Goal: Task Accomplishment & Management: Use online tool/utility

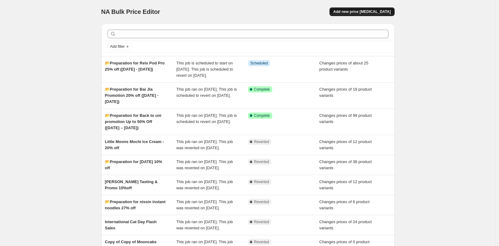
click at [363, 11] on span "Add new price change job" at bounding box center [361, 11] width 57 height 5
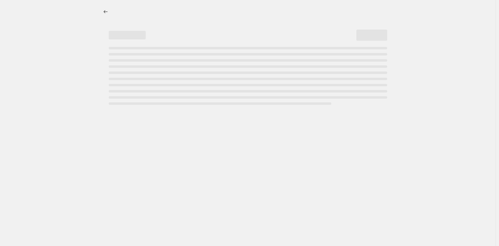
select select "percentage"
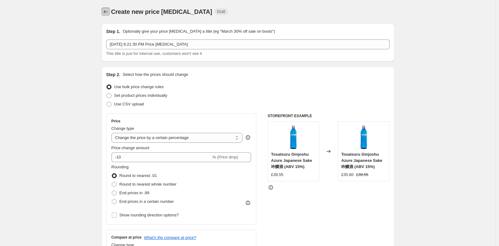
click at [107, 11] on icon "Price change jobs" at bounding box center [106, 12] width 6 height 6
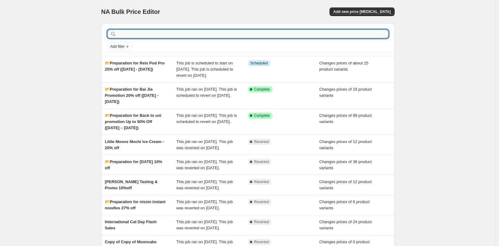
click at [171, 31] on input "text" at bounding box center [252, 34] width 271 height 9
paste input "📂Preparation for Chuseok (Korean Thanksgiving) – 추석 🍂(1 - 8 Oct)"
type input "📂Preparation for Chuseok (Korean Thanksgiving) – 추석 🍂(1 - 8 Oct)"
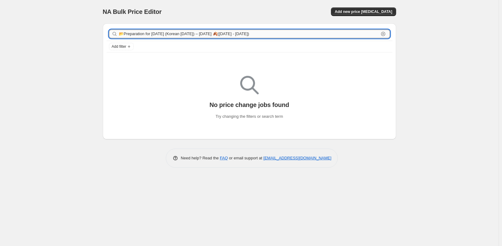
drag, startPoint x: 246, startPoint y: 33, endPoint x: 120, endPoint y: 31, distance: 125.7
click at [120, 31] on input "📂Preparation for Chuseok (Korean Thanksgiving) – 추석 🍂(1 - 8 Oct)" at bounding box center [249, 34] width 260 height 9
click at [187, 1] on div "NA Bulk Price Editor. This page is ready NA Bulk Price Editor Add new price cha…" at bounding box center [249, 11] width 293 height 23
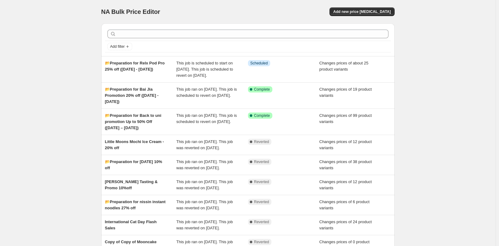
scroll to position [140, 0]
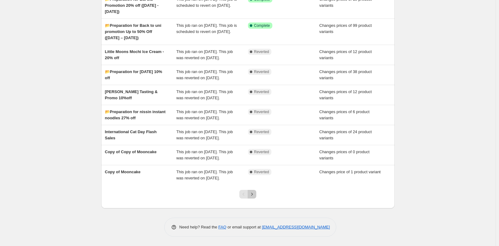
click at [254, 193] on icon "Next" at bounding box center [252, 194] width 6 height 6
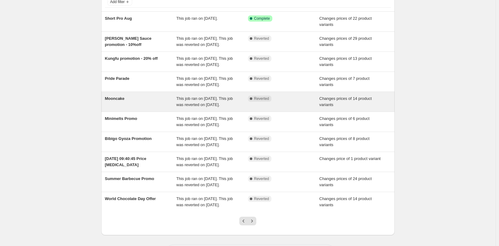
scroll to position [90, 0]
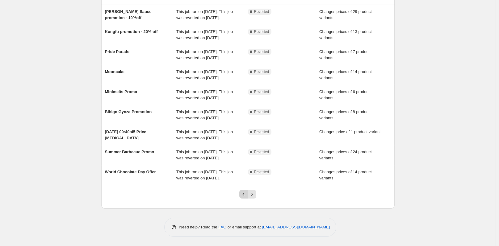
click at [242, 195] on icon "Previous" at bounding box center [244, 194] width 6 height 6
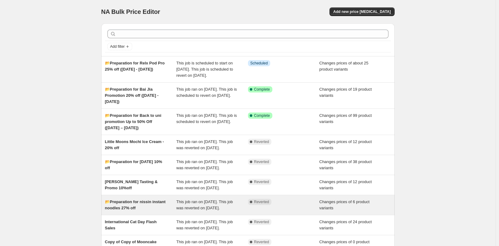
scroll to position [140, 0]
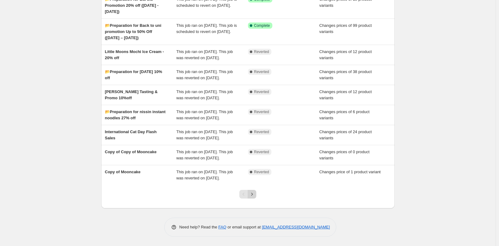
click at [254, 196] on icon "Next" at bounding box center [252, 194] width 6 height 6
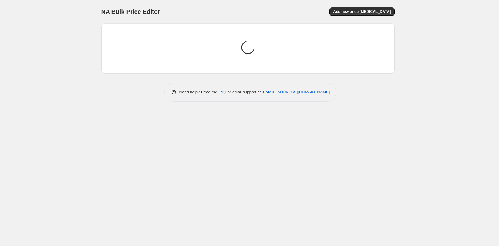
scroll to position [0, 0]
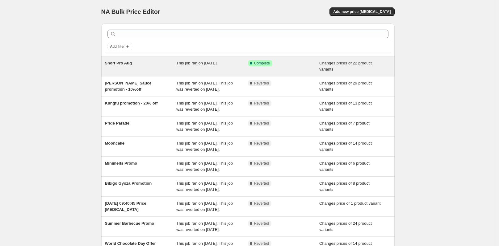
click at [233, 64] on div "This job ran on July 29, 2025." at bounding box center [212, 66] width 72 height 12
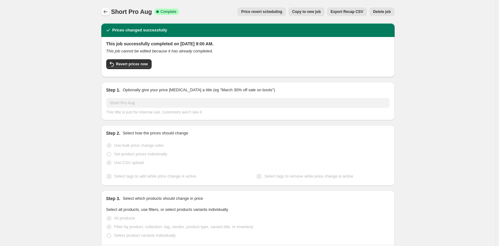
click at [106, 12] on icon "Price change jobs" at bounding box center [106, 12] width 6 height 6
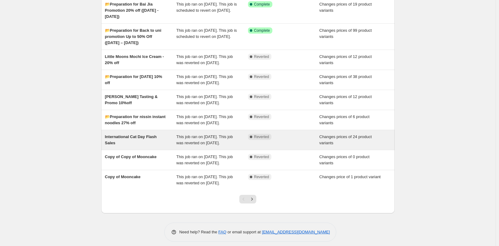
scroll to position [140, 0]
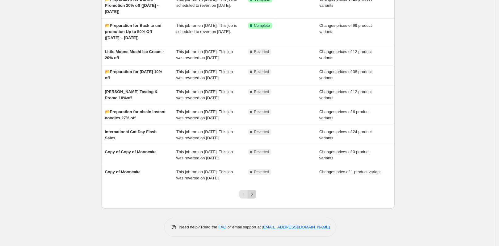
click at [255, 194] on icon "Next" at bounding box center [252, 194] width 6 height 6
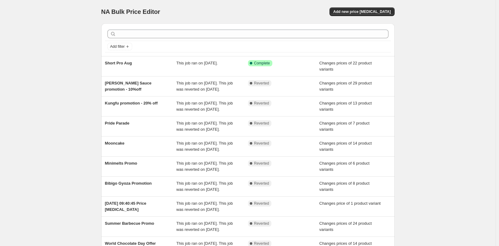
scroll to position [90, 0]
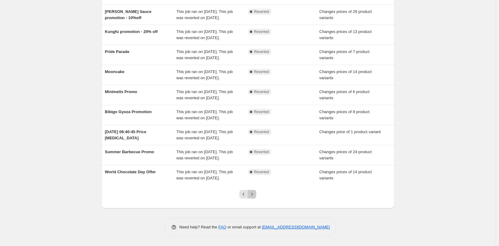
click at [255, 193] on icon "Next" at bounding box center [252, 194] width 6 height 6
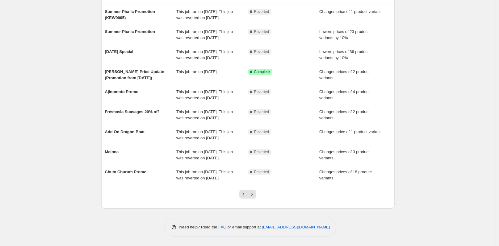
scroll to position [78, 0]
click at [255, 193] on icon "Next" at bounding box center [252, 194] width 6 height 6
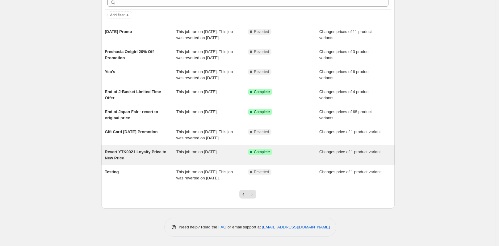
scroll to position [44, 0]
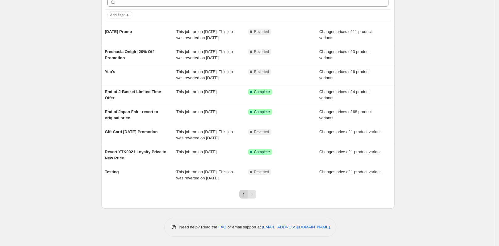
click at [245, 195] on icon "Previous" at bounding box center [244, 194] width 6 height 6
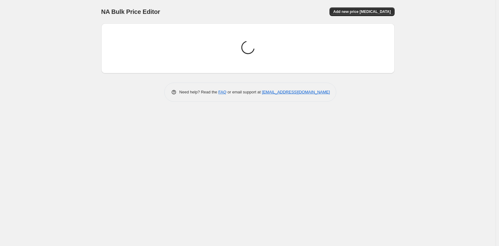
scroll to position [0, 0]
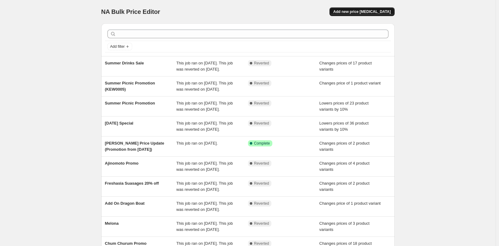
click at [366, 11] on span "Add new price change job" at bounding box center [361, 11] width 57 height 5
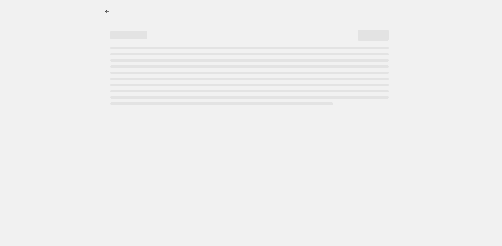
select select "percentage"
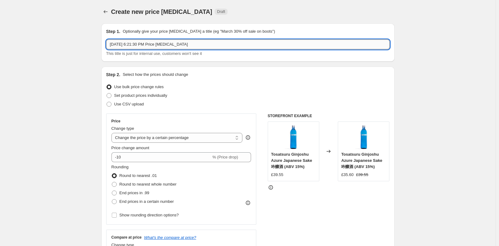
click at [180, 43] on input "Sep 30, 2025, 6:21:30 PM Price change job" at bounding box center [248, 45] width 284 height 10
drag, startPoint x: 199, startPoint y: 48, endPoint x: 90, endPoint y: 44, distance: 109.1
paste input "📂Preparation for Chuseok (Korean Thanksgiving) – 추석 🍂(1 - 8 Oct)"
type input "📂Preparation for Chuseok (Korean Thanksgiving) – 추석 🍂(1 - 8 Oct)"
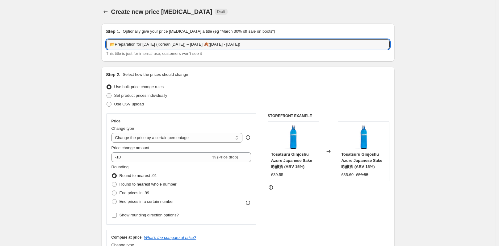
click at [111, 92] on label "Set product prices individually" at bounding box center [136, 95] width 61 height 9
click at [107, 93] on input "Set product prices individually" at bounding box center [107, 93] width 0 height 0
radio input "true"
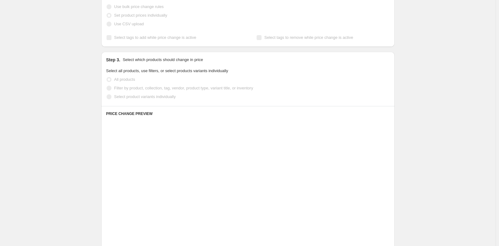
scroll to position [124, 0]
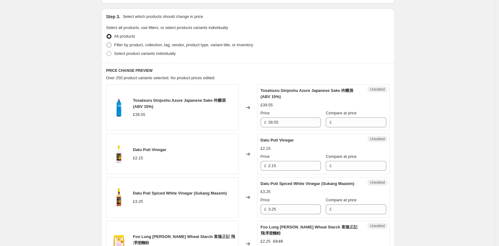
click at [110, 47] on span at bounding box center [109, 45] width 5 height 5
click at [107, 43] on input "Filter by product, collection, tag, vendor, product type, variant title, or inv…" at bounding box center [107, 43] width 0 height 0
radio input "true"
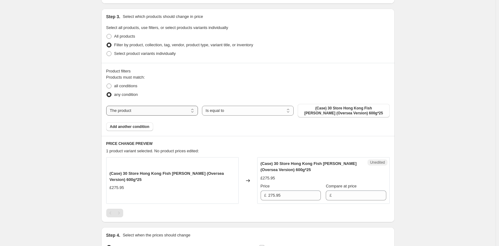
drag, startPoint x: 179, startPoint y: 110, endPoint x: 175, endPoint y: 115, distance: 5.8
click at [179, 110] on select "The product The product's collection The product's tag The product's vendor The…" at bounding box center [152, 111] width 92 height 10
select select "collection"
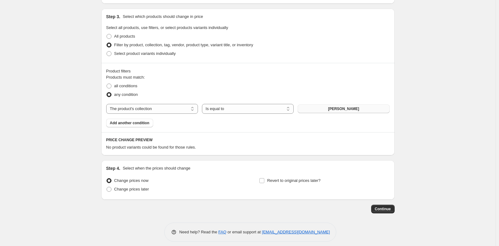
click at [337, 109] on span "ajinomoto gyoza" at bounding box center [343, 109] width 31 height 5
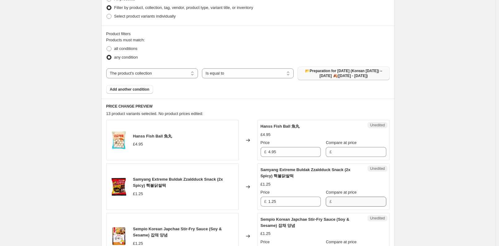
scroll to position [216, 0]
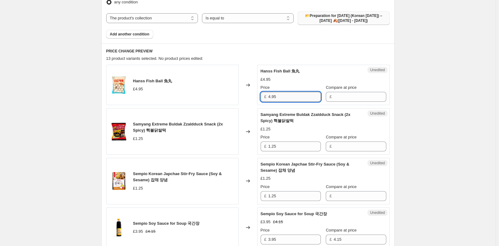
drag, startPoint x: 286, startPoint y: 95, endPoint x: 270, endPoint y: 97, distance: 15.9
click at [270, 97] on input "4.95" at bounding box center [294, 97] width 53 height 10
type input "4.95"
click at [295, 99] on input "4.95" at bounding box center [294, 97] width 53 height 10
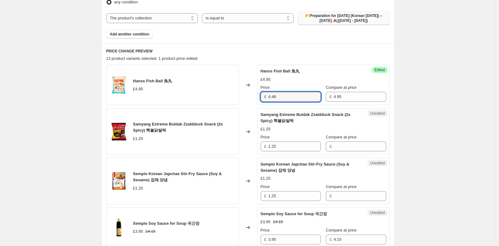
type input "4.46"
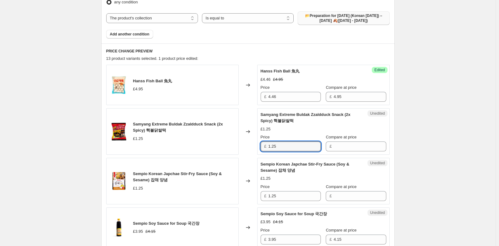
drag, startPoint x: 283, startPoint y: 146, endPoint x: 266, endPoint y: 149, distance: 17.2
click at [266, 149] on div "£ 1.25" at bounding box center [291, 147] width 60 height 10
type input "1.25"
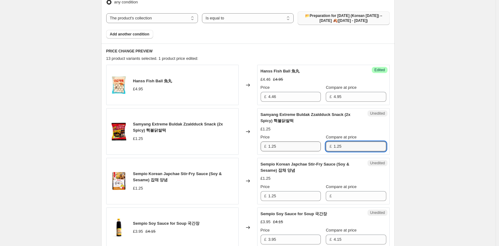
type input "1.25"
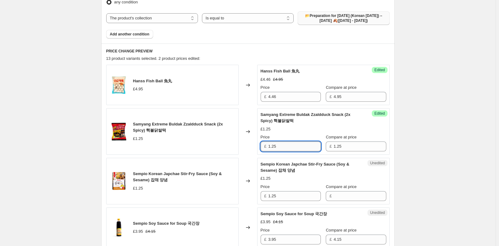
click at [299, 149] on input "1.25" at bounding box center [294, 147] width 53 height 10
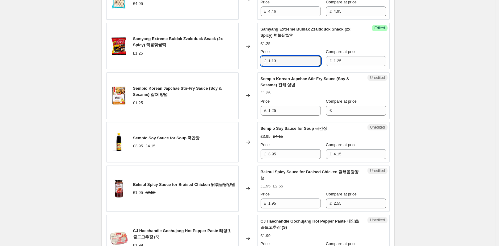
scroll to position [309, 0]
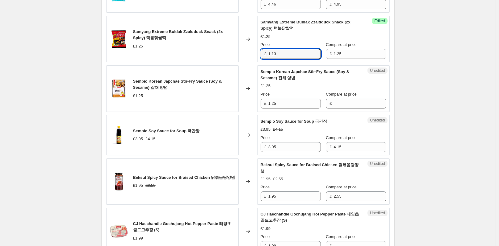
type input "1.13"
click at [431, 105] on div "Create new price change job. This page is ready Create new price change job Dra…" at bounding box center [248, 197] width 496 height 1013
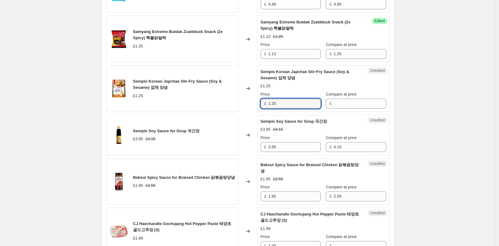
drag, startPoint x: 278, startPoint y: 105, endPoint x: 267, endPoint y: 103, distance: 11.3
click at [267, 103] on div "£ 1.25" at bounding box center [291, 104] width 60 height 10
type input "1.25"
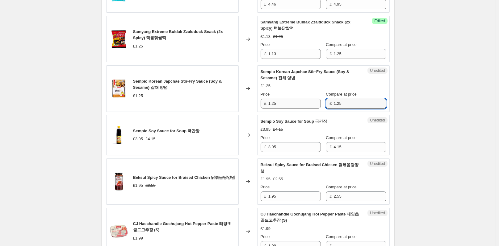
type input "1.25"
click at [296, 103] on input "1.25" at bounding box center [294, 104] width 53 height 10
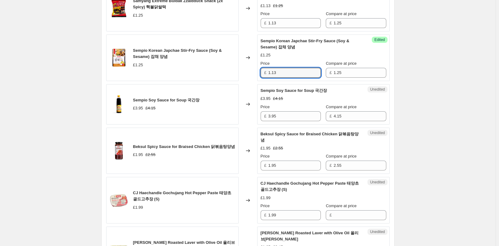
type input "1.13"
click at [443, 111] on div "Create new price change job. This page is ready Create new price change job Dra…" at bounding box center [248, 166] width 496 height 1013
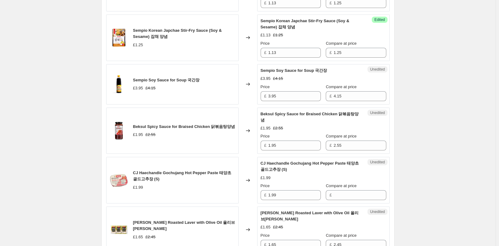
scroll to position [371, 0]
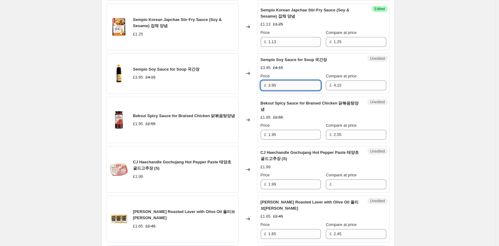
click at [283, 86] on input "3.95" at bounding box center [294, 86] width 53 height 10
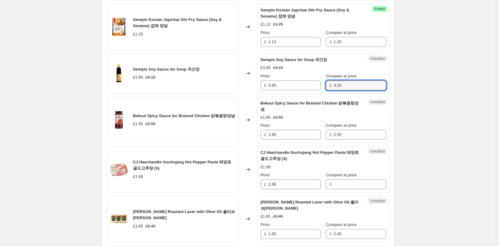
drag, startPoint x: 338, startPoint y: 86, endPoint x: 327, endPoint y: 88, distance: 11.5
click at [327, 88] on div "£ 4.15" at bounding box center [356, 86] width 60 height 10
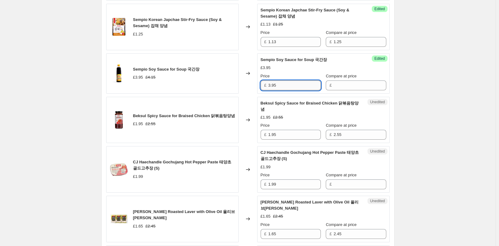
drag, startPoint x: 291, startPoint y: 88, endPoint x: 270, endPoint y: 88, distance: 21.3
click at [270, 88] on input "3.95" at bounding box center [294, 86] width 53 height 10
type input "3.95"
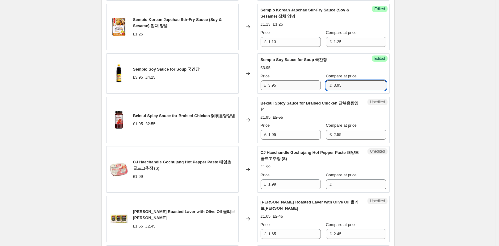
type input "3.95"
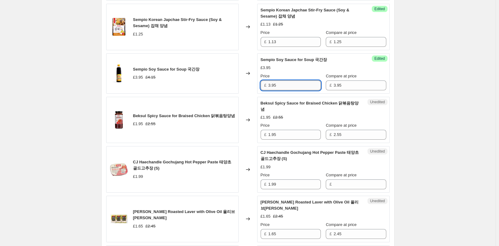
drag, startPoint x: 283, startPoint y: 86, endPoint x: 272, endPoint y: 86, distance: 10.5
click at [272, 86] on input "3.95" at bounding box center [294, 86] width 53 height 10
type input "3.56"
click at [434, 95] on div "Create new price change job. This page is ready Create new price change job Dra…" at bounding box center [248, 135] width 496 height 1013
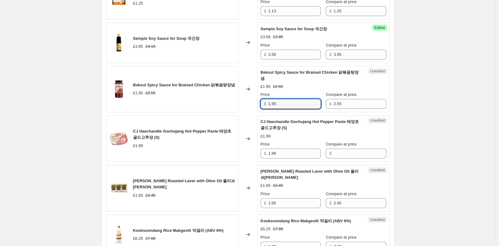
drag, startPoint x: 287, startPoint y: 101, endPoint x: 268, endPoint y: 101, distance: 19.5
click at [268, 101] on div "£ 1.95" at bounding box center [291, 104] width 60 height 10
type input "1.95"
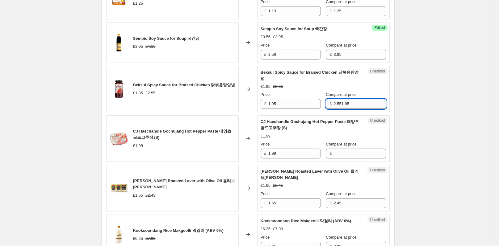
click at [336, 104] on input "2.551.95" at bounding box center [360, 104] width 53 height 10
type input "1.95"
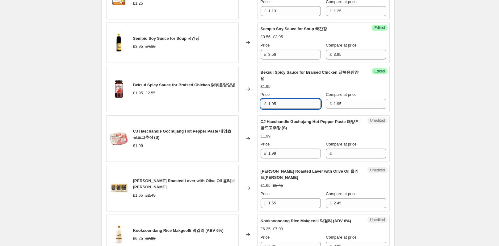
click at [300, 105] on input "1.95" at bounding box center [294, 104] width 53 height 10
type input "1.76"
click at [452, 126] on div "Create new price change job. This page is ready Create new price change job Dra…" at bounding box center [248, 104] width 496 height 1013
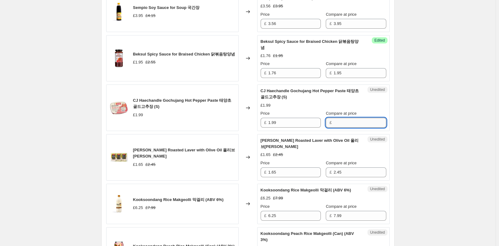
click at [340, 120] on input "Compare at price" at bounding box center [360, 123] width 53 height 10
type input "1.75"
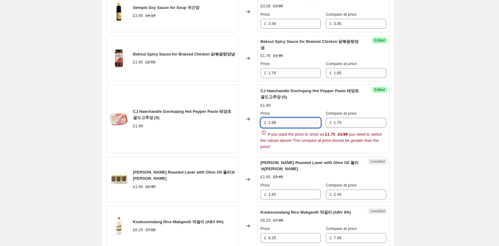
drag, startPoint x: 278, startPoint y: 122, endPoint x: 273, endPoint y: 122, distance: 4.9
click at [273, 122] on input "1.99" at bounding box center [294, 123] width 53 height 10
type input "1.58"
click at [407, 150] on div "Create new price change job. This page is ready Create new price change job Dra…" at bounding box center [248, 86] width 496 height 1036
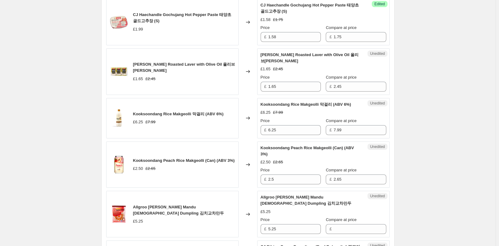
scroll to position [525, 0]
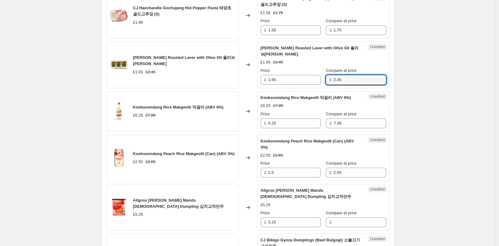
drag, startPoint x: 332, startPoint y: 80, endPoint x: 320, endPoint y: 83, distance: 11.7
click at [334, 80] on input "2.45" at bounding box center [360, 80] width 53 height 10
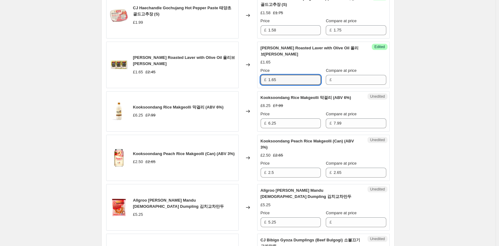
drag, startPoint x: 272, startPoint y: 80, endPoint x: 267, endPoint y: 80, distance: 4.3
click at [267, 80] on div "£ 1.65" at bounding box center [291, 80] width 60 height 10
type input "1.65"
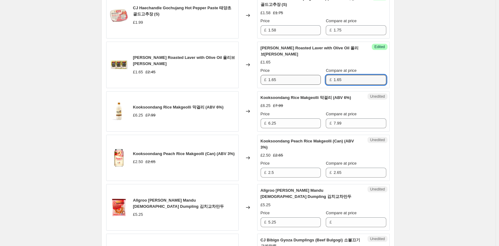
type input "1.65"
click at [301, 79] on input "1.65" at bounding box center [294, 80] width 53 height 10
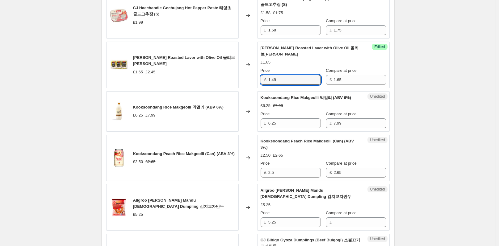
type input "1.49"
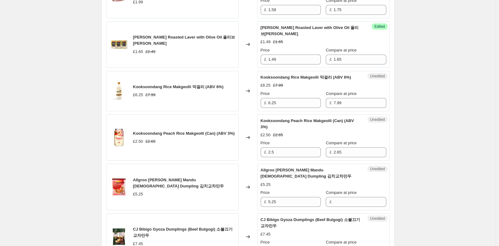
scroll to position [556, 0]
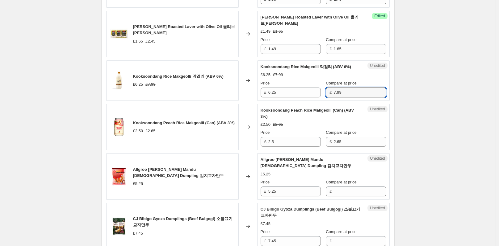
drag, startPoint x: 343, startPoint y: 99, endPoint x: 323, endPoint y: 99, distance: 19.2
click at [326, 98] on div "£ 7.99" at bounding box center [356, 93] width 60 height 10
type input "6.25"
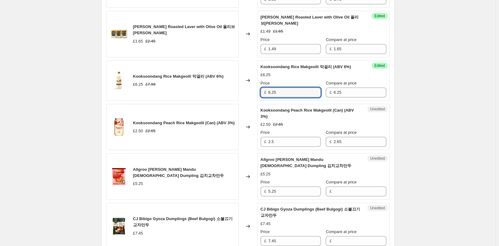
drag, startPoint x: 292, startPoint y: 99, endPoint x: 266, endPoint y: 99, distance: 26.6
click at [266, 98] on div "£ 6.25" at bounding box center [291, 93] width 60 height 10
type input "5.63"
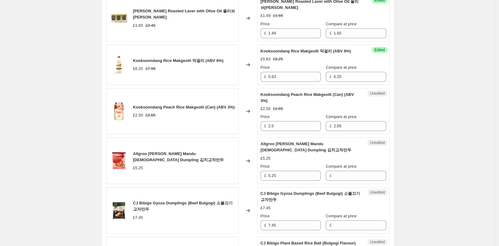
scroll to position [587, 0]
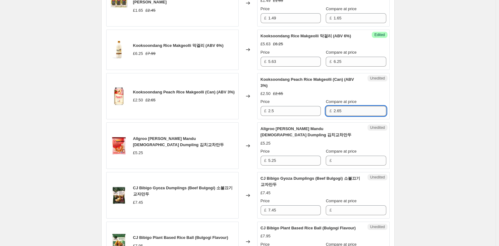
click at [343, 116] on input "2.65" at bounding box center [360, 111] width 53 height 10
type input "2.50"
click at [303, 116] on input "2.5" at bounding box center [294, 111] width 53 height 10
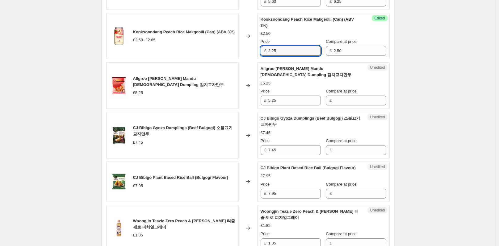
scroll to position [649, 0]
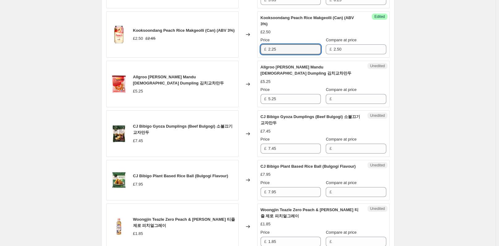
type input "2.25"
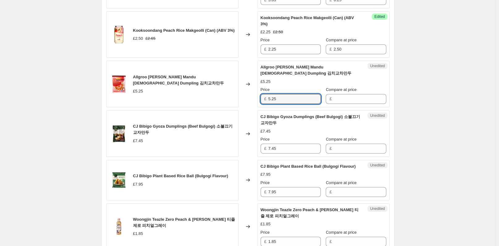
drag, startPoint x: 284, startPoint y: 105, endPoint x: 261, endPoint y: 107, distance: 23.3
click at [261, 107] on div "Unedited Allgroo Kimchi Gyoza Mandu Korean Dumpling 김치교차만두 £5.25 Price £ 5.25 C…" at bounding box center [323, 84] width 133 height 47
type input "5.25"
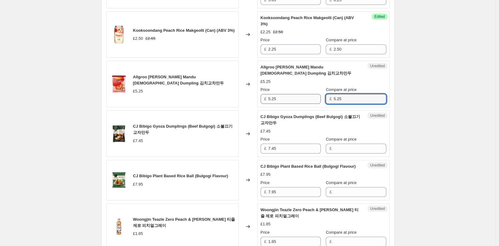
type input "5.25"
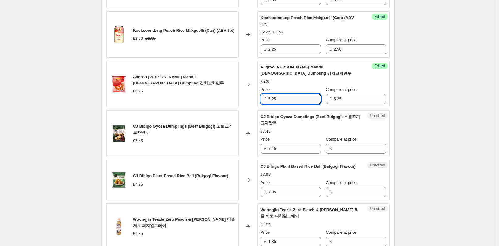
drag, startPoint x: 283, startPoint y: 107, endPoint x: 255, endPoint y: 109, distance: 27.9
click at [255, 107] on div "Allgroo Kimchi Gyoza Mandu Korean Dumpling 김치교차만두 £5.25 Changed to Success Edit…" at bounding box center [248, 84] width 284 height 47
type input "4.73"
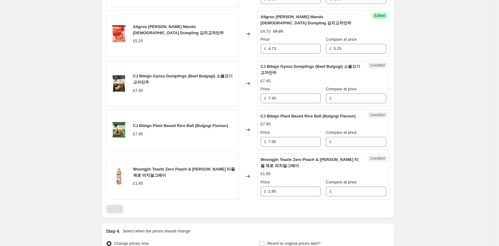
scroll to position [710, 0]
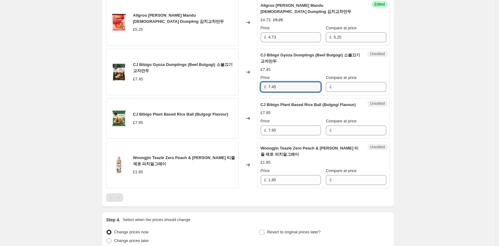
drag, startPoint x: 279, startPoint y: 93, endPoint x: 266, endPoint y: 93, distance: 13.0
click at [266, 92] on div "£ 7.45" at bounding box center [291, 87] width 60 height 10
type input "7.45"
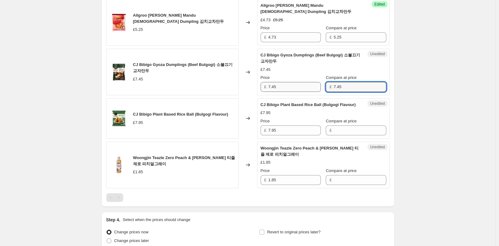
type input "7.45"
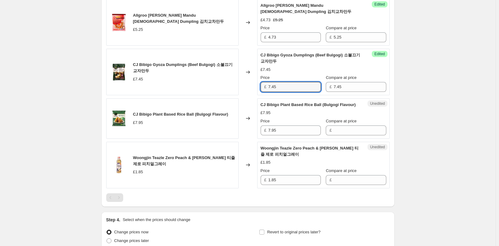
drag, startPoint x: 292, startPoint y: 95, endPoint x: 261, endPoint y: 92, distance: 30.4
click at [261, 92] on div "Success Edited CJ Bibigo Gyoza Dumplings (Beef Bulgogi) 소불끄기 교자만두 £7.45 Price £…" at bounding box center [323, 72] width 133 height 47
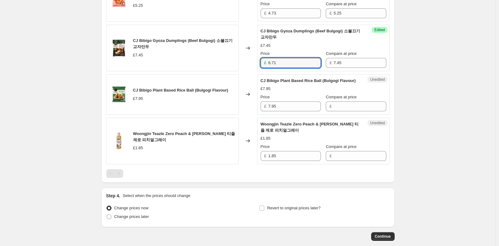
scroll to position [741, 0]
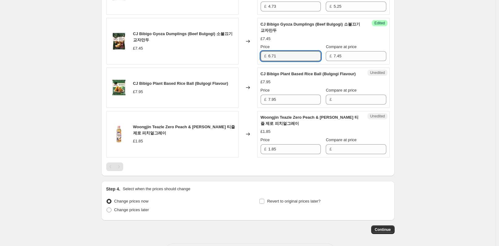
type input "6.71"
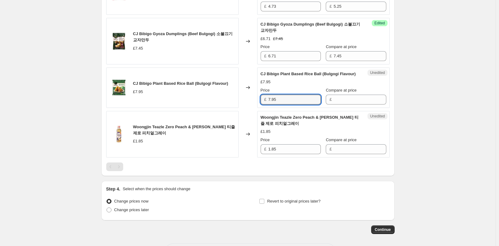
drag, startPoint x: 276, startPoint y: 111, endPoint x: 267, endPoint y: 111, distance: 9.3
click at [267, 105] on div "£ 7.95" at bounding box center [291, 100] width 60 height 10
type input "7.95"
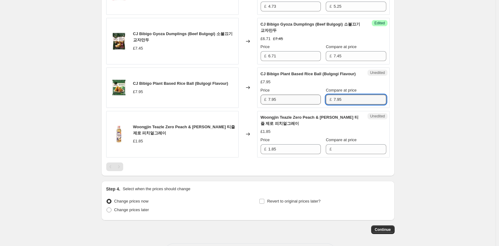
type input "7.95"
click at [307, 105] on input "7.95" at bounding box center [294, 100] width 53 height 10
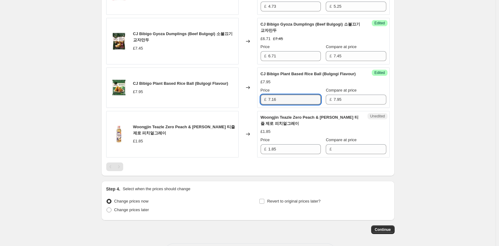
type input "7.16"
click at [315, 171] on div at bounding box center [248, 167] width 284 height 9
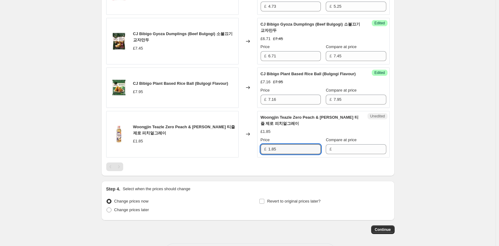
drag, startPoint x: 281, startPoint y: 161, endPoint x: 262, endPoint y: 162, distance: 18.9
click at [262, 154] on div "£ 1.85" at bounding box center [291, 150] width 60 height 10
type input "1.85"
click at [286, 154] on input "1.85" at bounding box center [294, 150] width 53 height 10
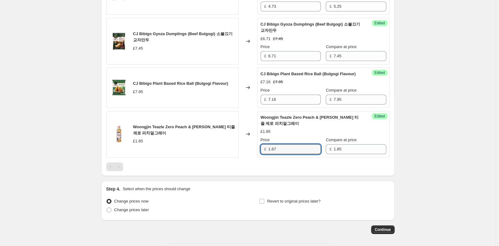
type input "1.67"
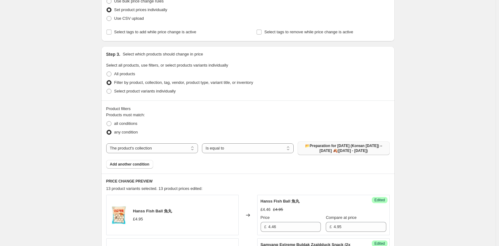
scroll to position [93, 0]
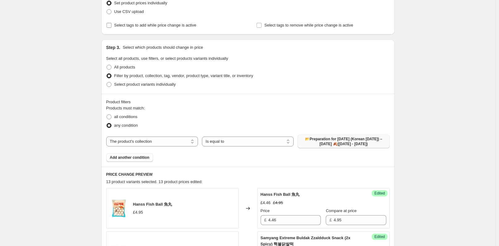
click at [110, 23] on input "Select tags to add while price change is active" at bounding box center [109, 25] width 5 height 5
checkbox input "true"
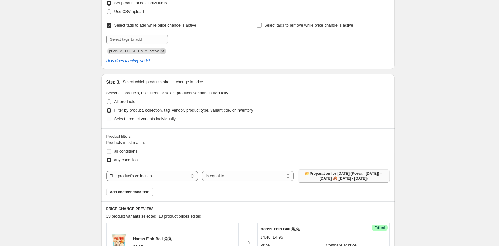
click at [160, 49] on icon "Remove price-change-job-active" at bounding box center [163, 51] width 6 height 6
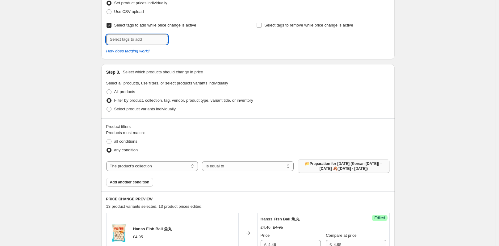
click at [148, 40] on input "text" at bounding box center [137, 40] width 62 height 10
paste input "Celebrate Chuseok 10% off"
type input "Celebrate Chuseok 10% off"
click at [188, 38] on span "Celebrate Ch..." at bounding box center [194, 39] width 26 height 4
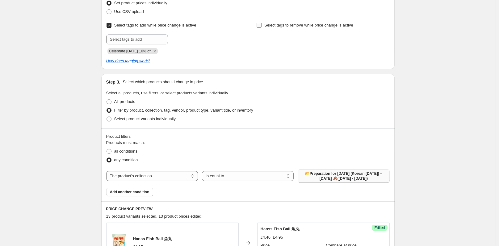
click at [261, 25] on input "Select tags to remove while price change is active" at bounding box center [259, 25] width 5 height 5
checkbox input "true"
click at [285, 40] on input "text" at bounding box center [287, 40] width 62 height 10
paste input "Celebrate Chuseok 10% off"
type input "Celebrate Chuseok 10% off"
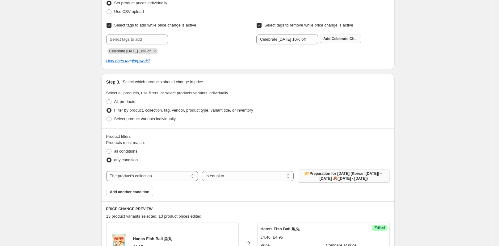
click at [342, 37] on span "Celebrate Ch..." at bounding box center [345, 39] width 26 height 4
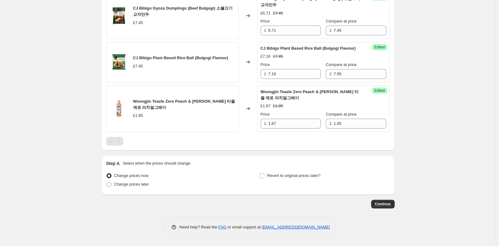
scroll to position [814, 0]
click at [111, 183] on span at bounding box center [109, 184] width 5 height 5
click at [107, 183] on input "Change prices later" at bounding box center [107, 182] width 0 height 0
radio input "true"
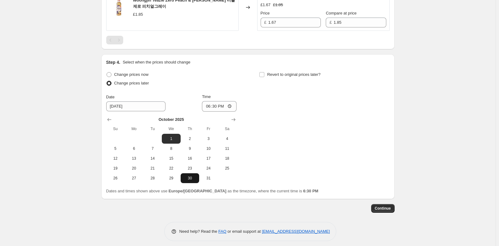
scroll to position [907, 0]
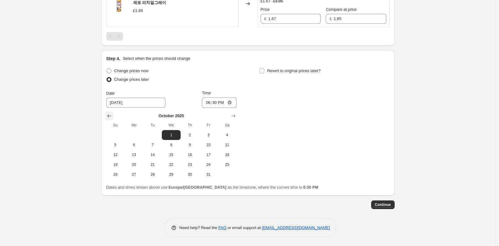
click at [111, 118] on icon "Show previous month, September 2025" at bounding box center [109, 116] width 4 height 3
click at [156, 177] on span "30" at bounding box center [153, 174] width 14 height 5
type input "9/30/2025"
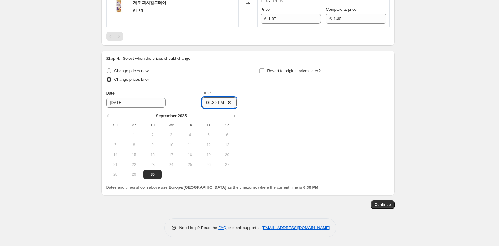
click at [218, 108] on input "18:30" at bounding box center [219, 103] width 35 height 11
type input "23:59"
click at [274, 147] on div "Change prices now Change prices later Date 9/30/2025 Time 23:59 September 2025 …" at bounding box center [248, 123] width 284 height 113
click at [263, 74] on input "Revert to original prices later?" at bounding box center [261, 71] width 5 height 5
checkbox input "true"
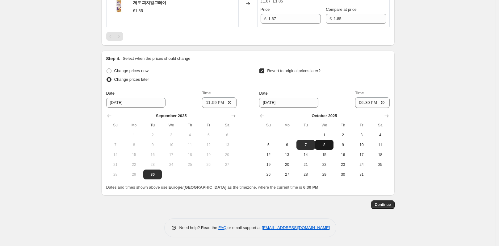
click at [325, 148] on span "8" at bounding box center [325, 145] width 14 height 5
type input "10/8/2025"
click at [372, 108] on input "18:30" at bounding box center [372, 103] width 35 height 11
type input "23:59"
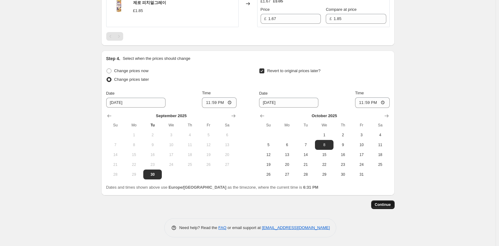
click at [390, 208] on span "Continue" at bounding box center [383, 205] width 16 height 5
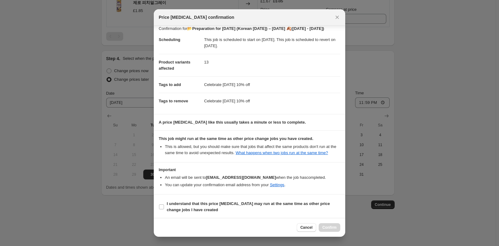
scroll to position [6, 0]
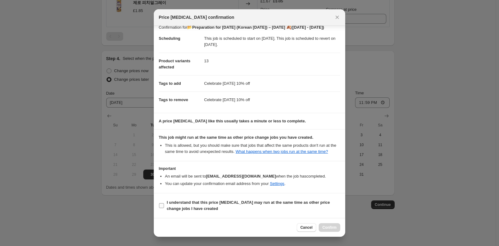
click at [160, 205] on input "I understand that this price change job may run at the same time as other price…" at bounding box center [161, 206] width 5 height 5
checkbox input "true"
click at [330, 226] on span "Confirm" at bounding box center [329, 227] width 14 height 5
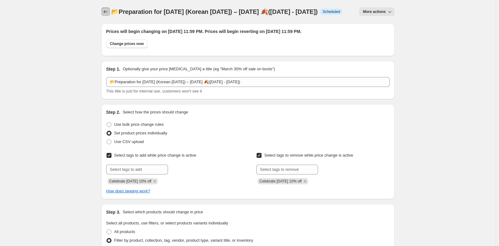
click at [107, 13] on icon "Price change jobs" at bounding box center [106, 12] width 6 height 6
